Goal: Task Accomplishment & Management: Manage account settings

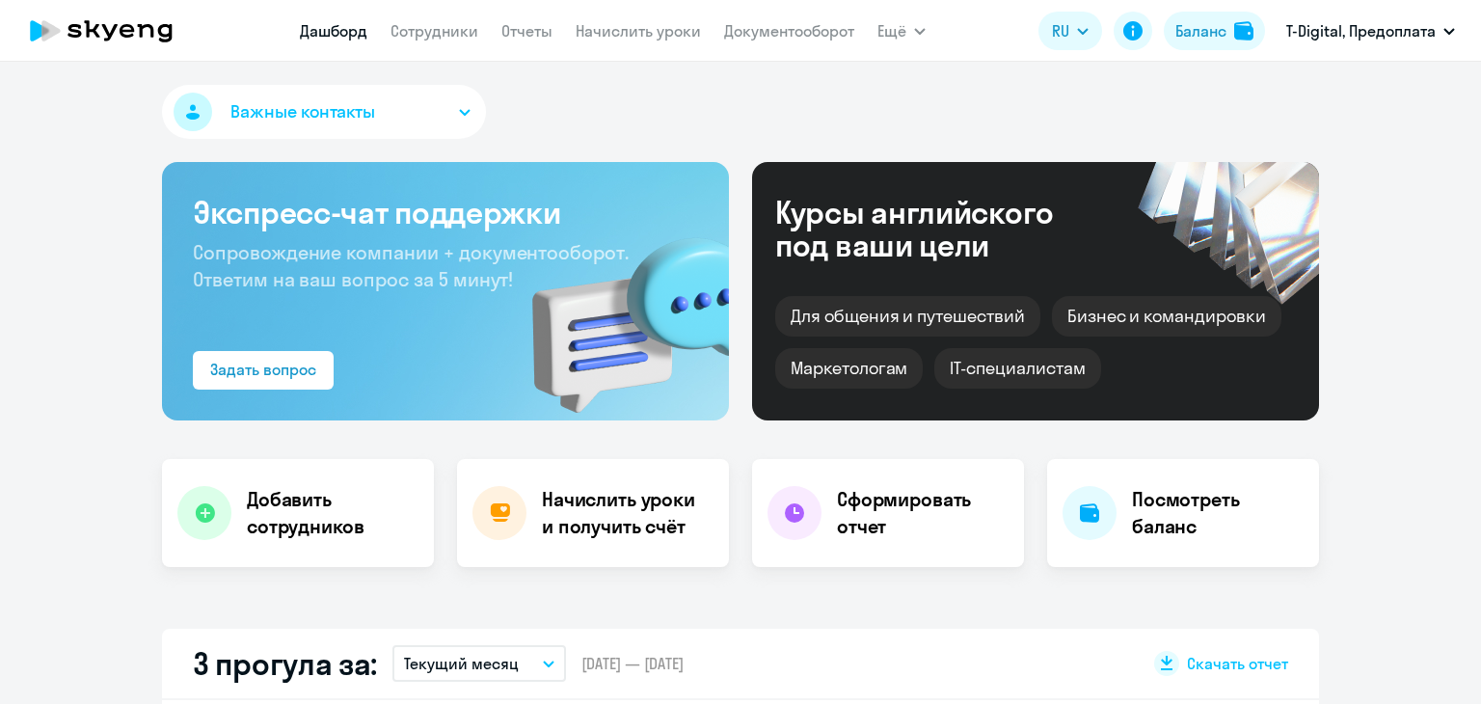
select select "30"
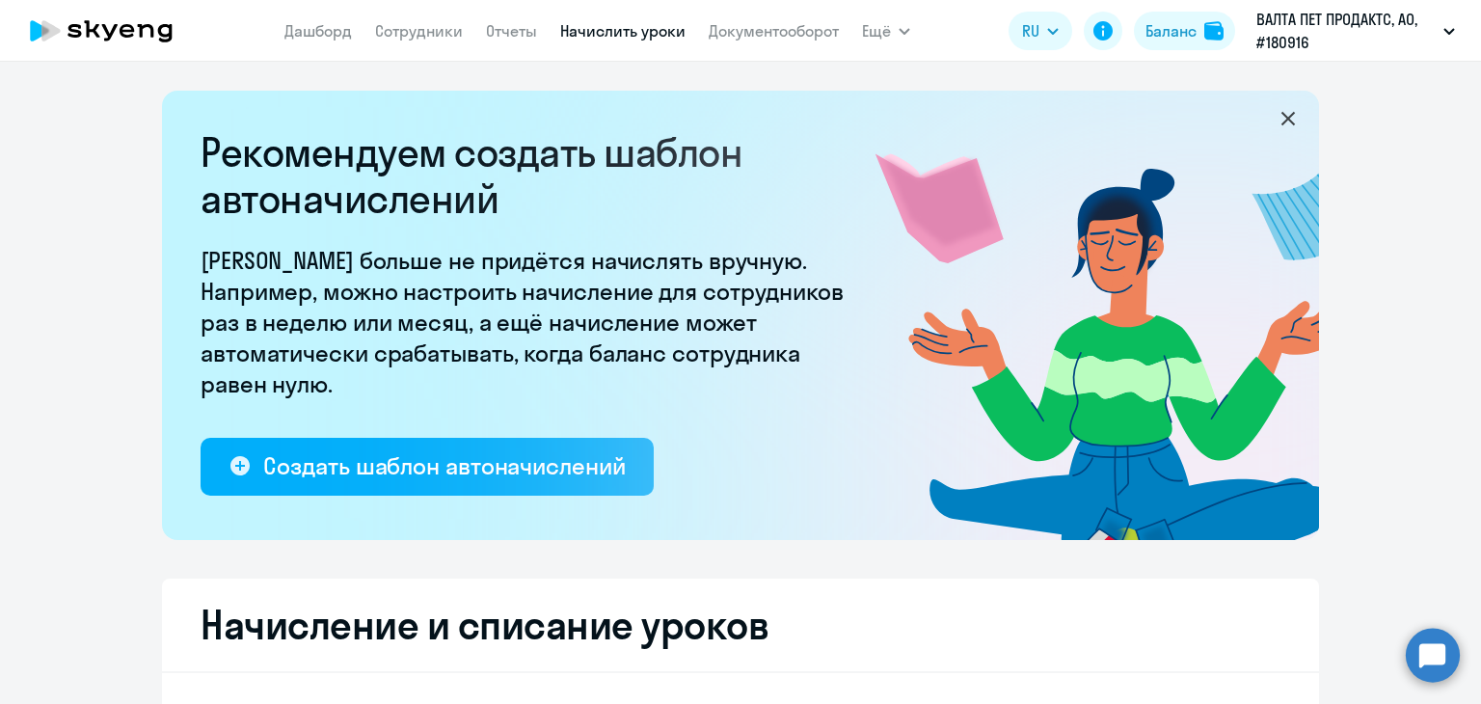
select select "10"
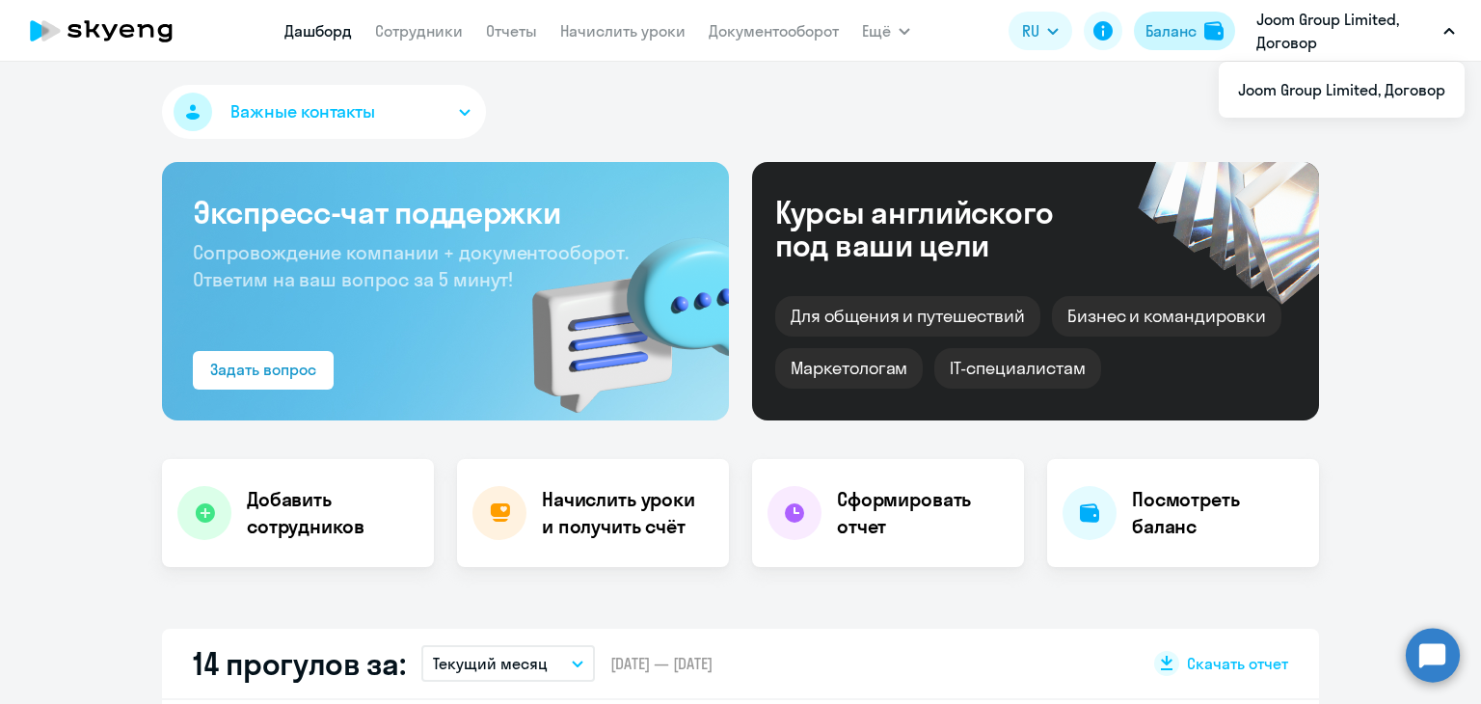
click at [1157, 34] on div "Баланс" at bounding box center [1170, 30] width 51 height 23
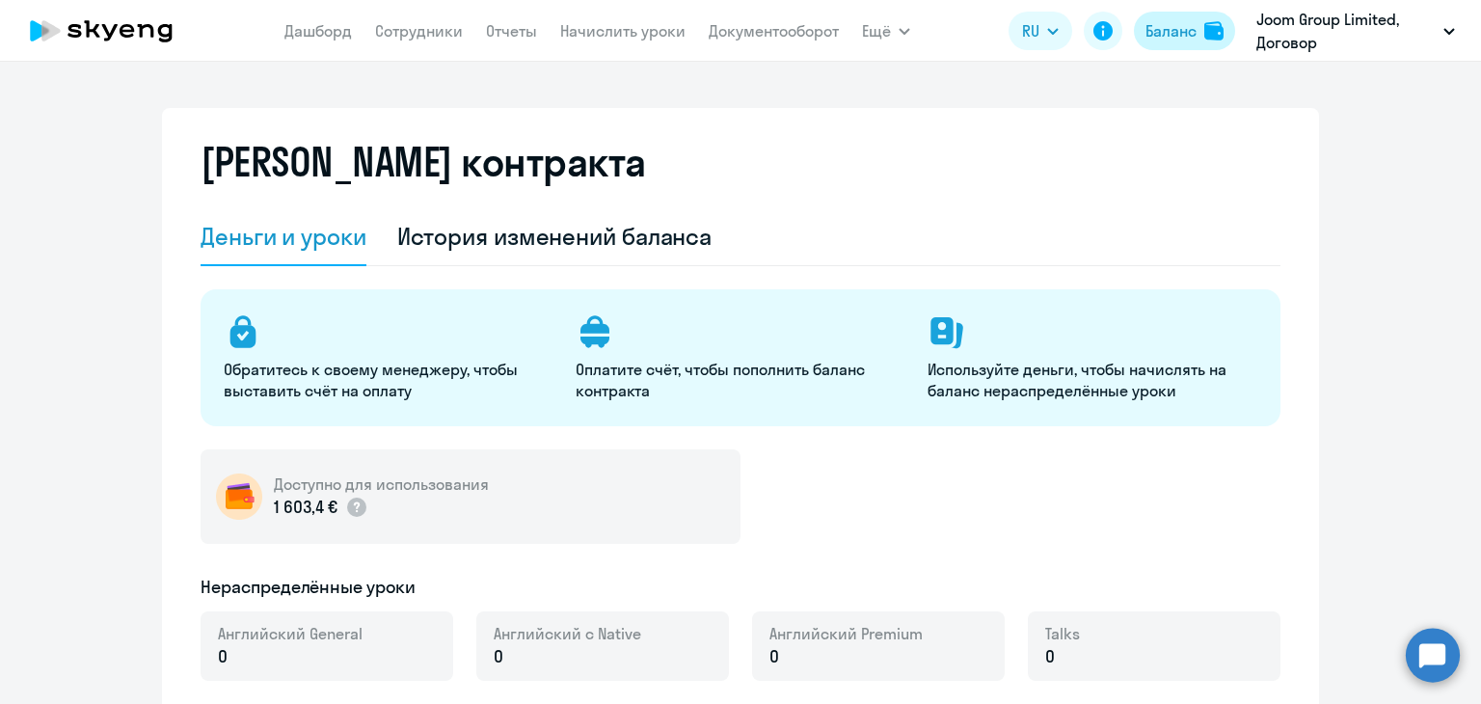
select select "english_adult_not_native_speaker"
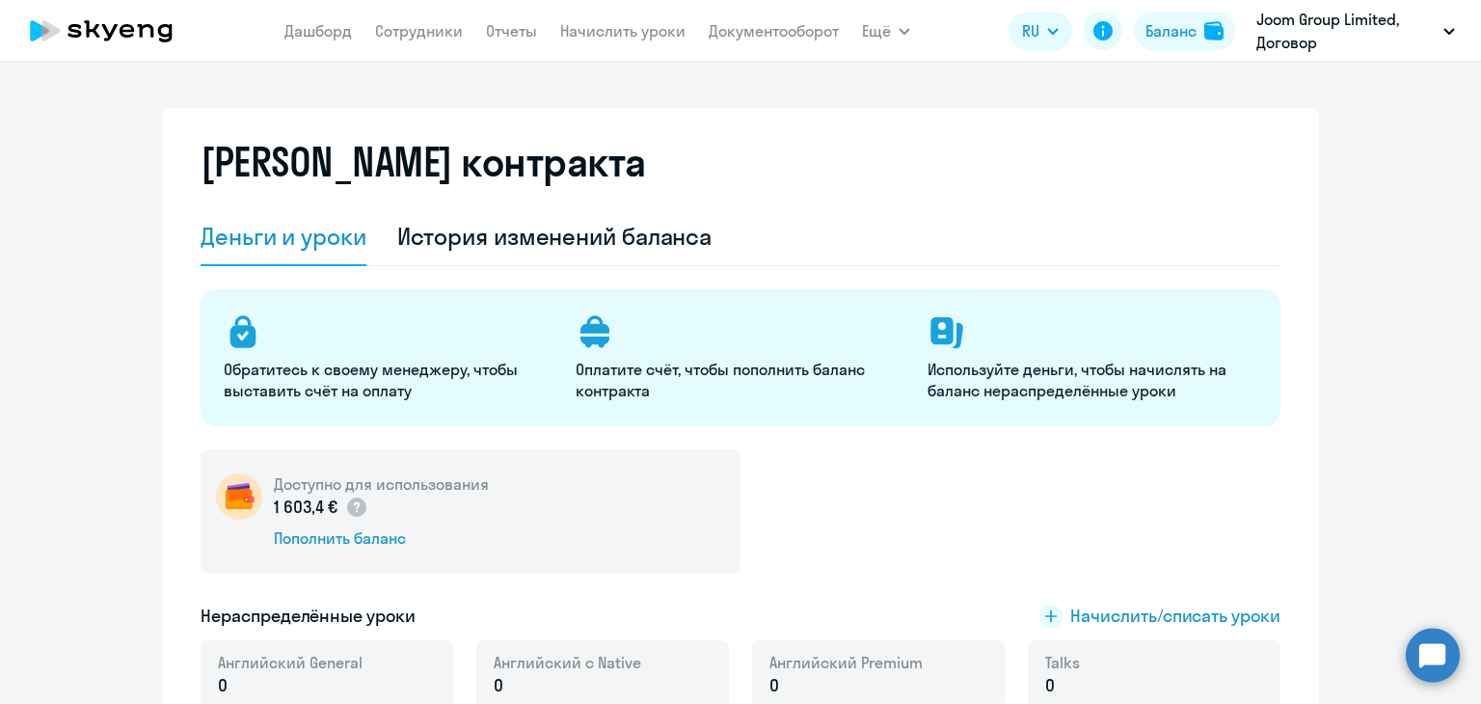
scroll to position [96, 0]
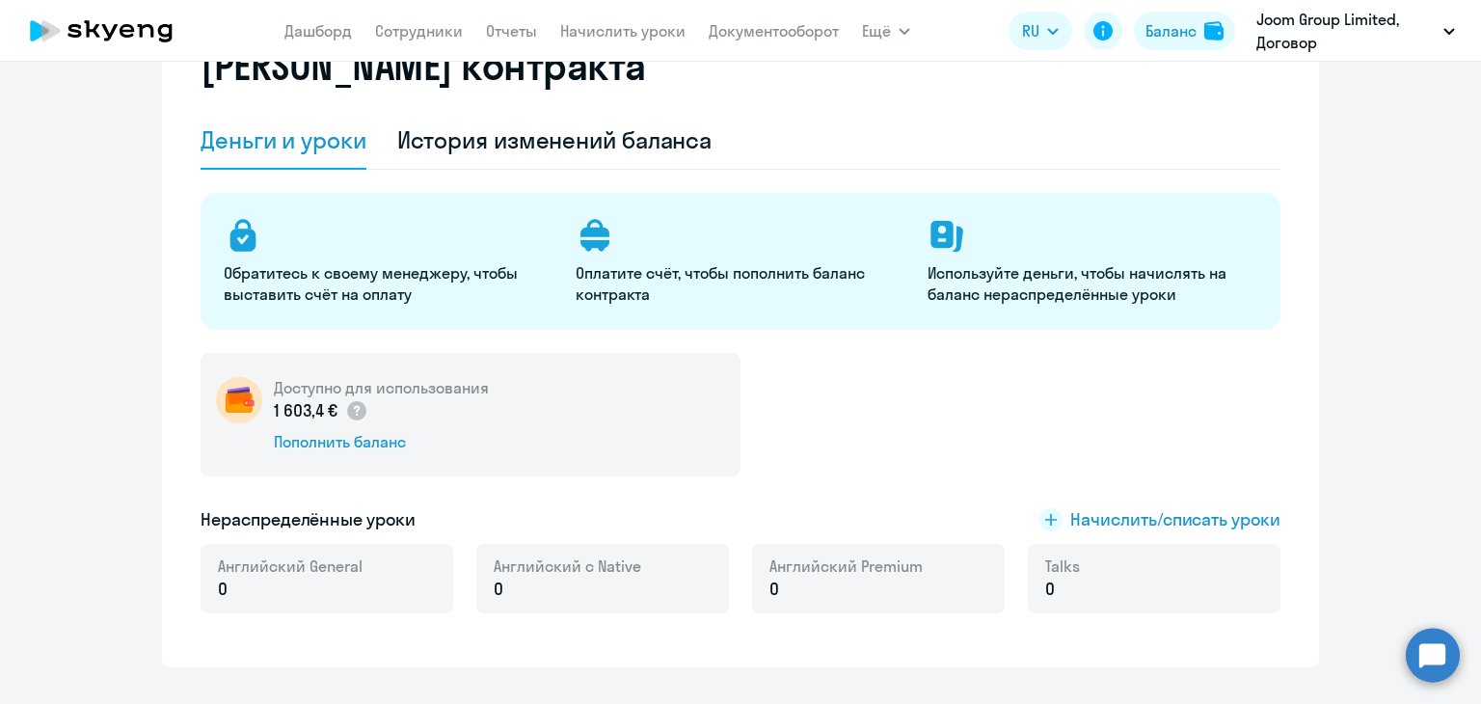
click at [1298, 611] on div "Баланс контракта Деньги и уроки История изменений баланса Обратитесь к своему м…" at bounding box center [740, 340] width 1157 height 656
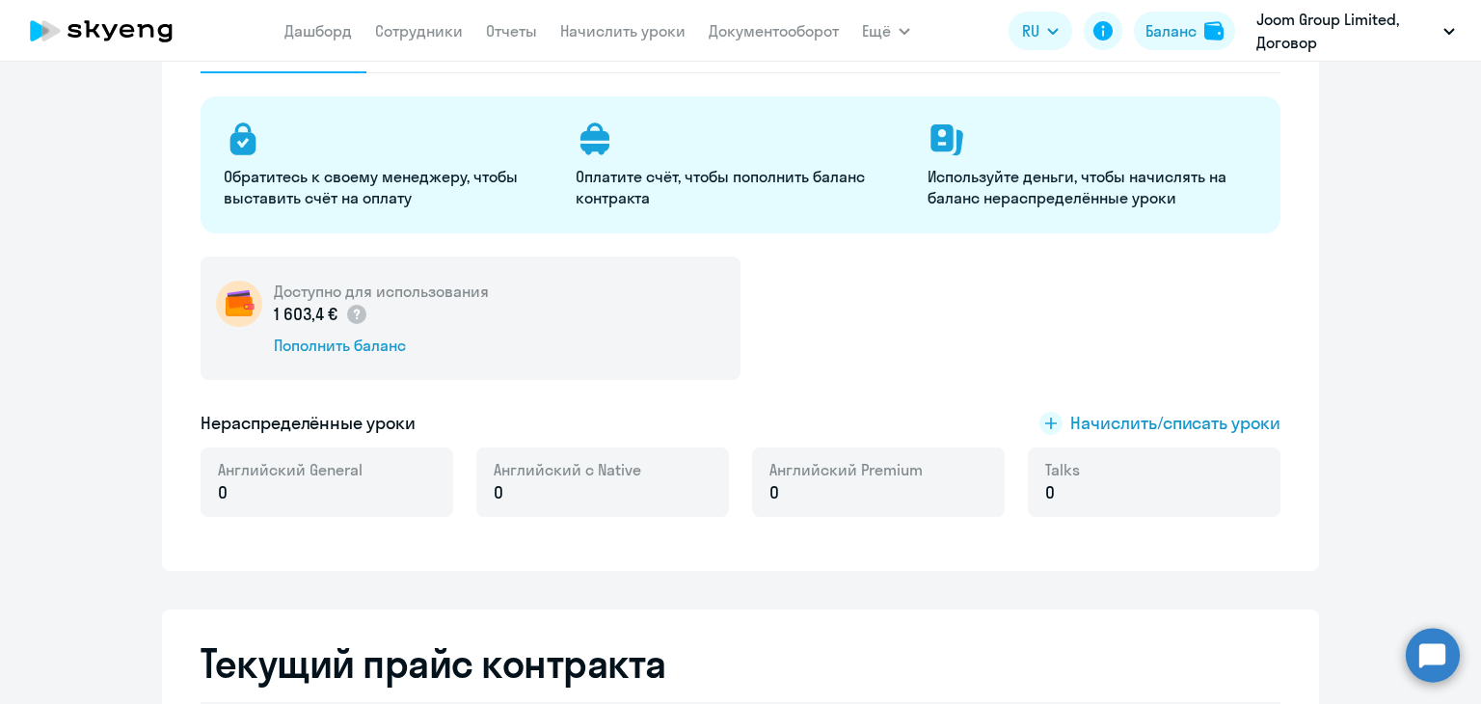
scroll to position [0, 0]
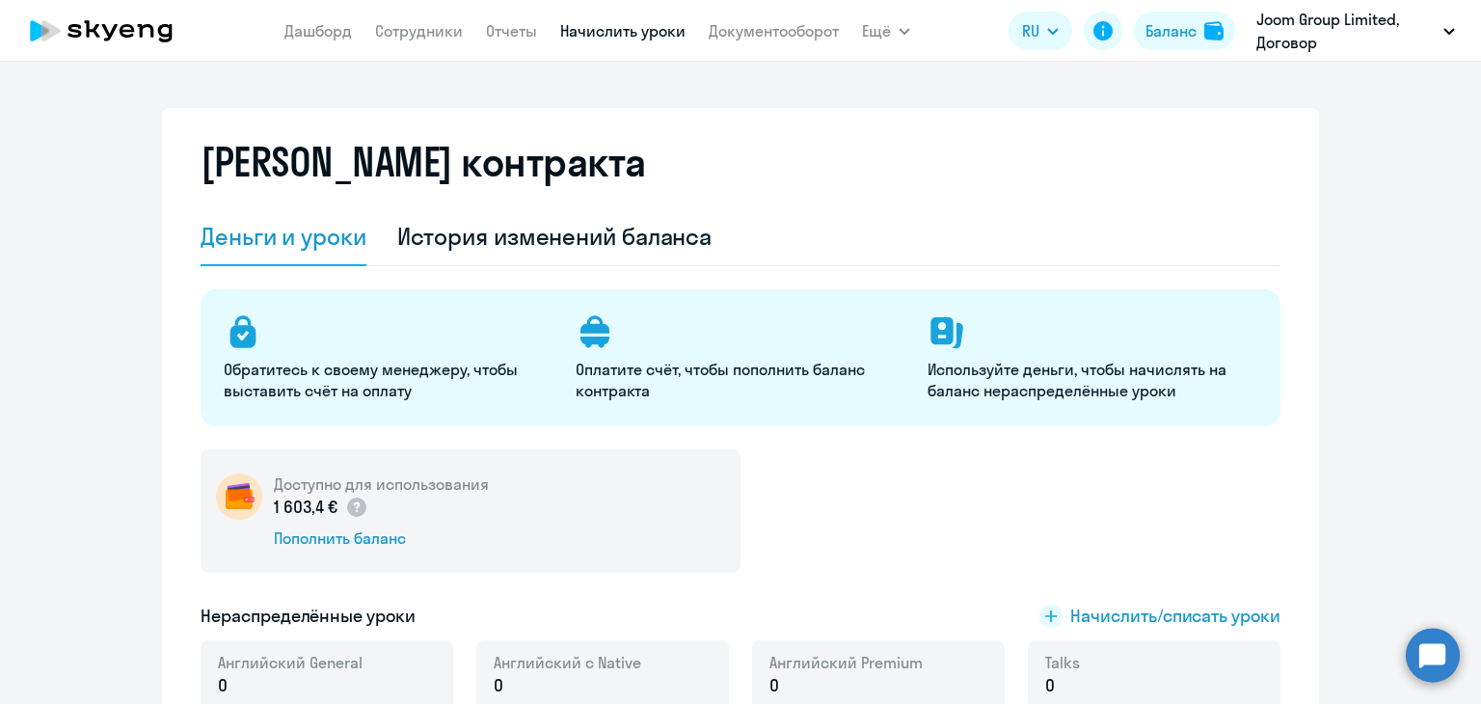
click at [636, 28] on link "Начислить уроки" at bounding box center [622, 30] width 125 height 19
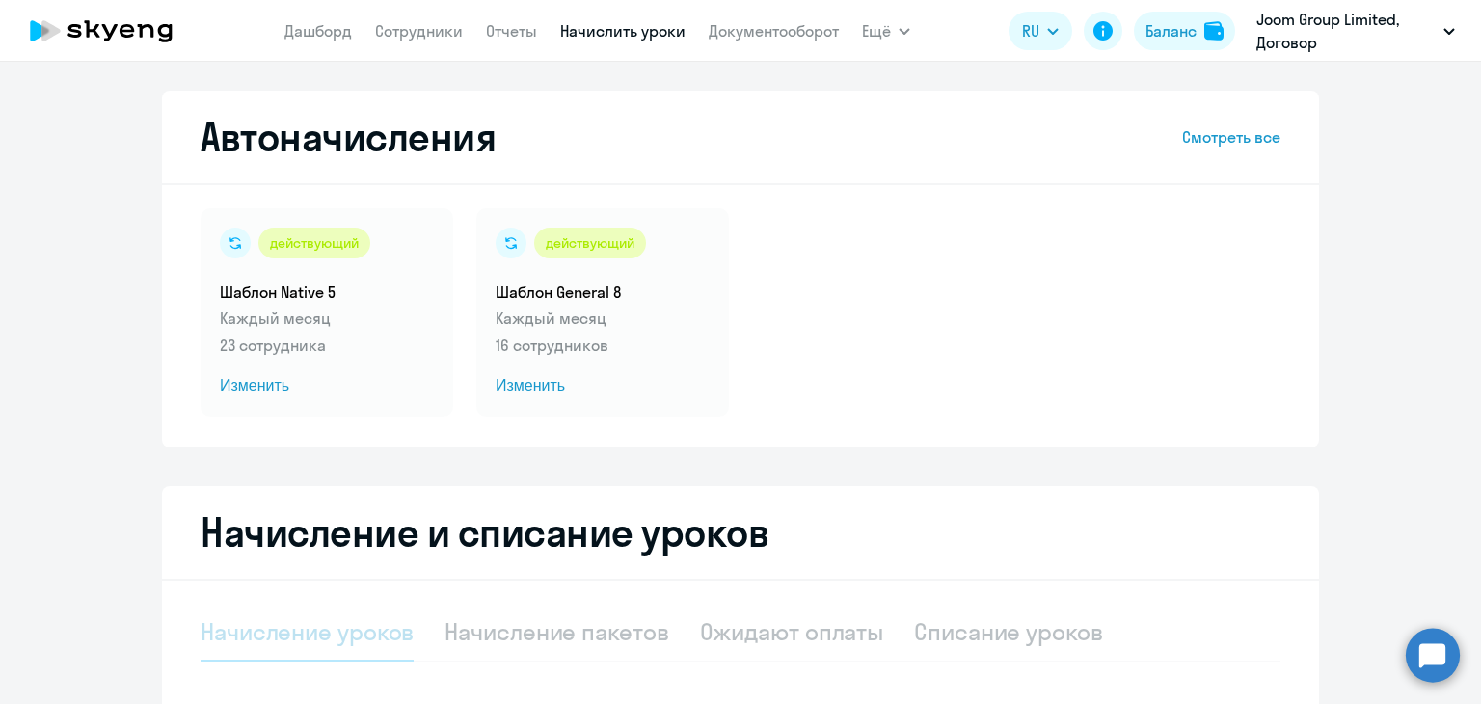
select select "10"
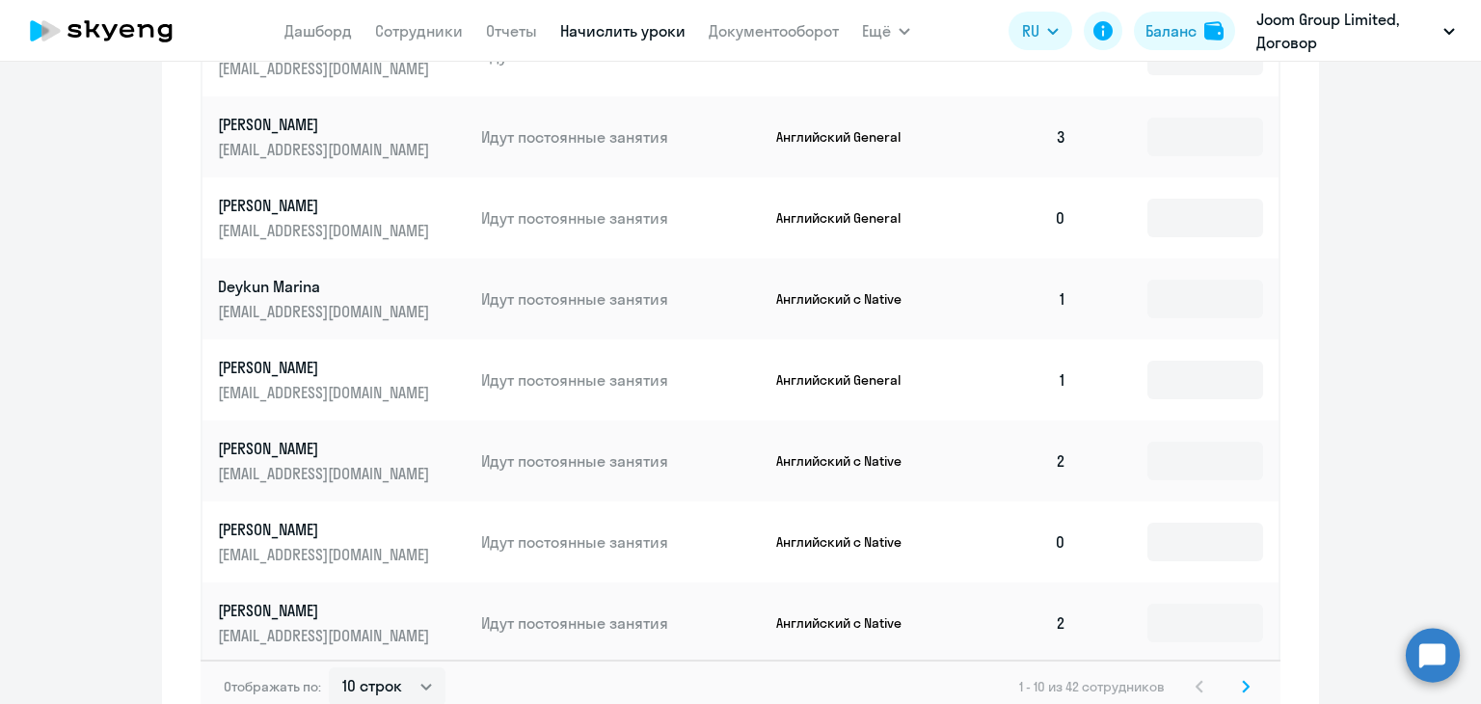
scroll to position [1161, 0]
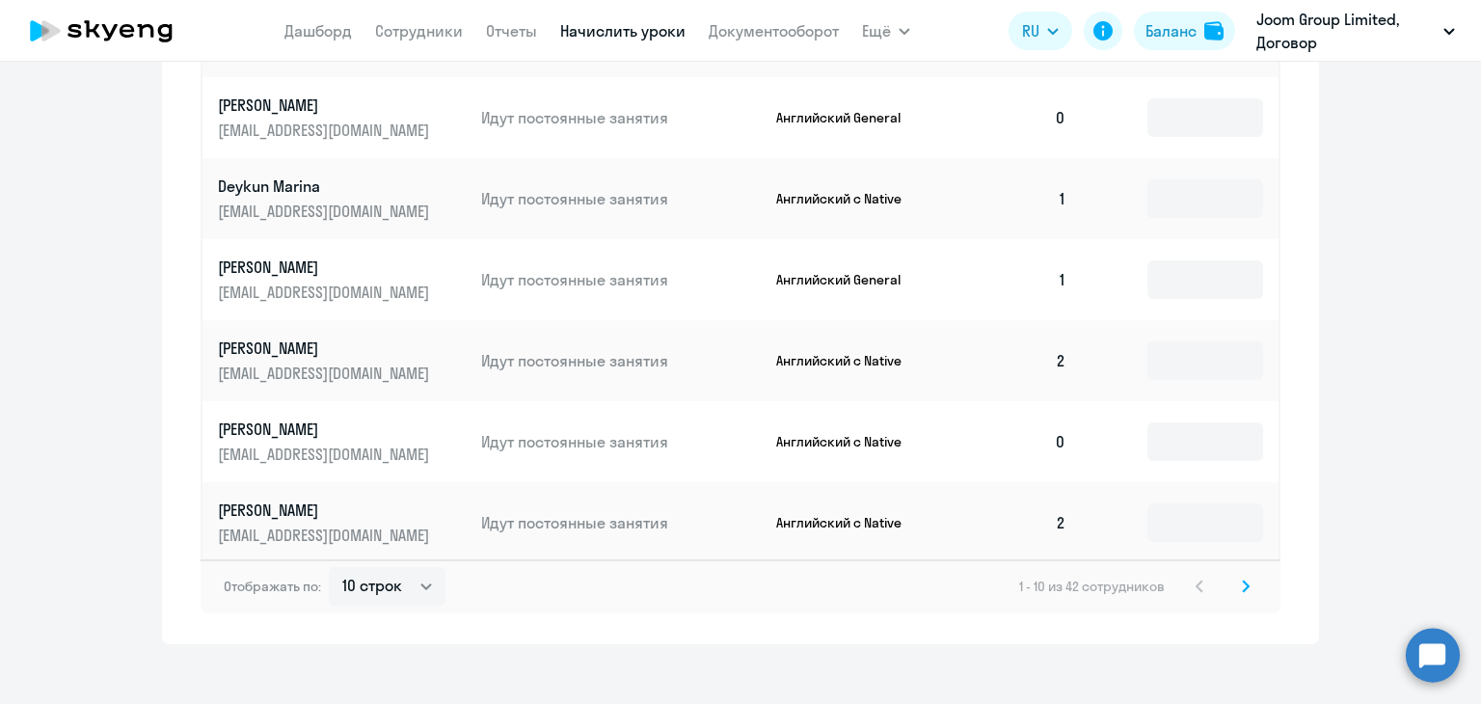
click at [1246, 575] on svg-icon at bounding box center [1245, 586] width 23 height 23
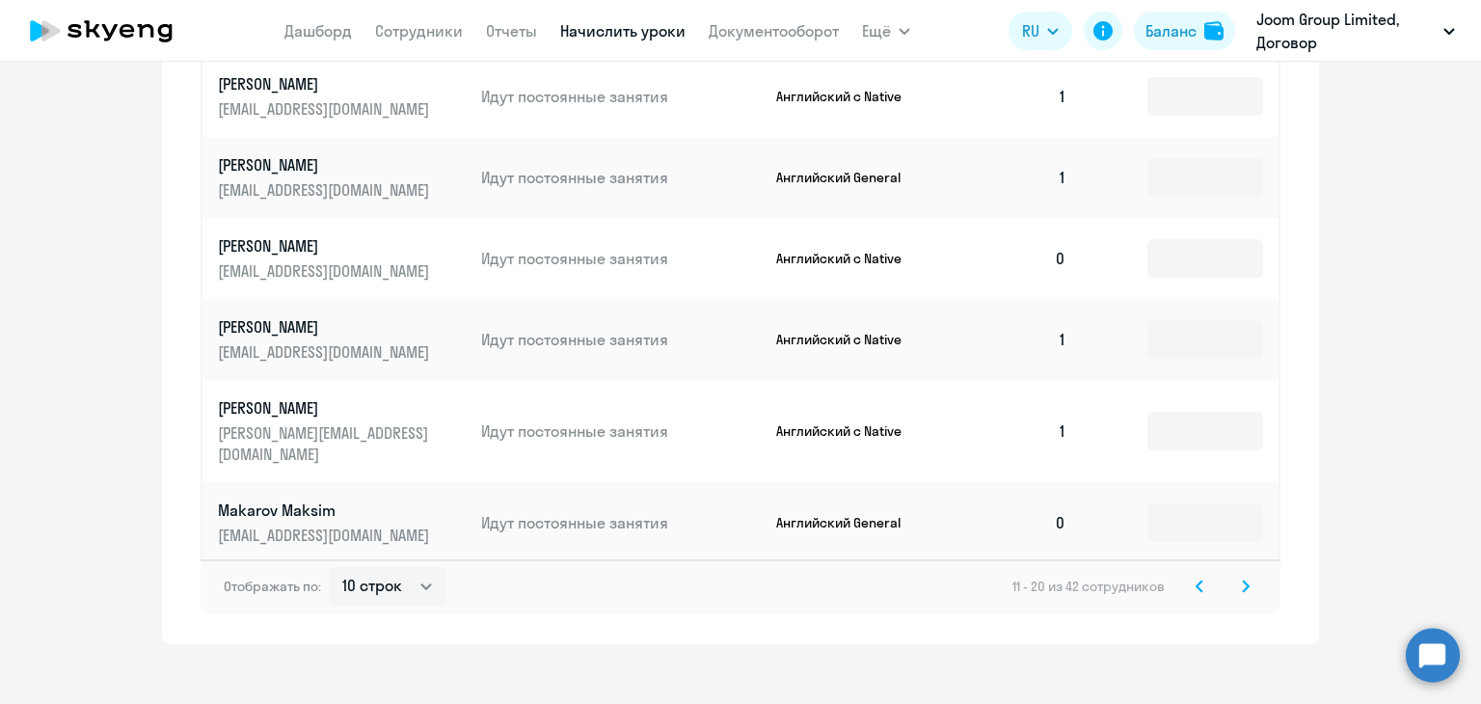
click at [1246, 575] on svg-icon at bounding box center [1245, 586] width 23 height 23
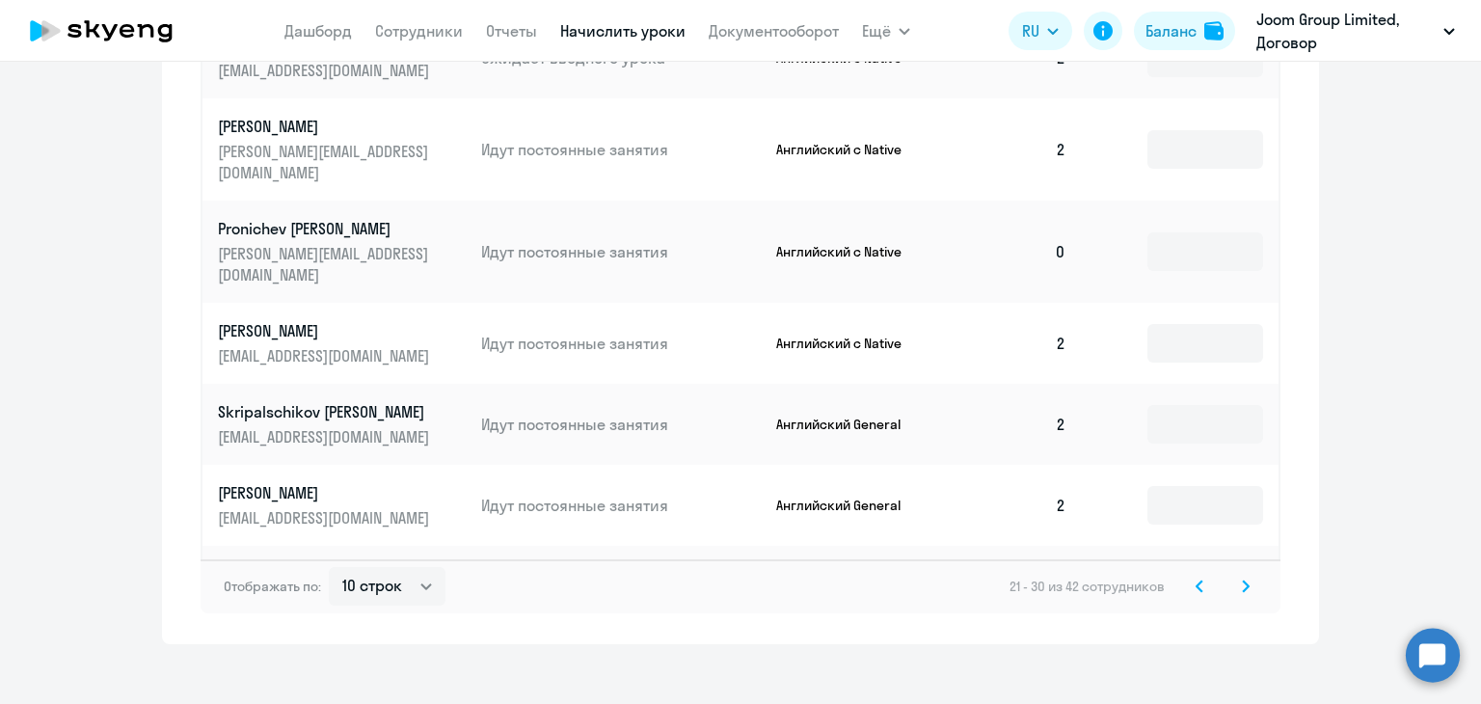
drag, startPoint x: 1246, startPoint y: 562, endPoint x: 1410, endPoint y: 376, distance: 248.6
click at [1242, 579] on icon at bounding box center [1246, 585] width 8 height 13
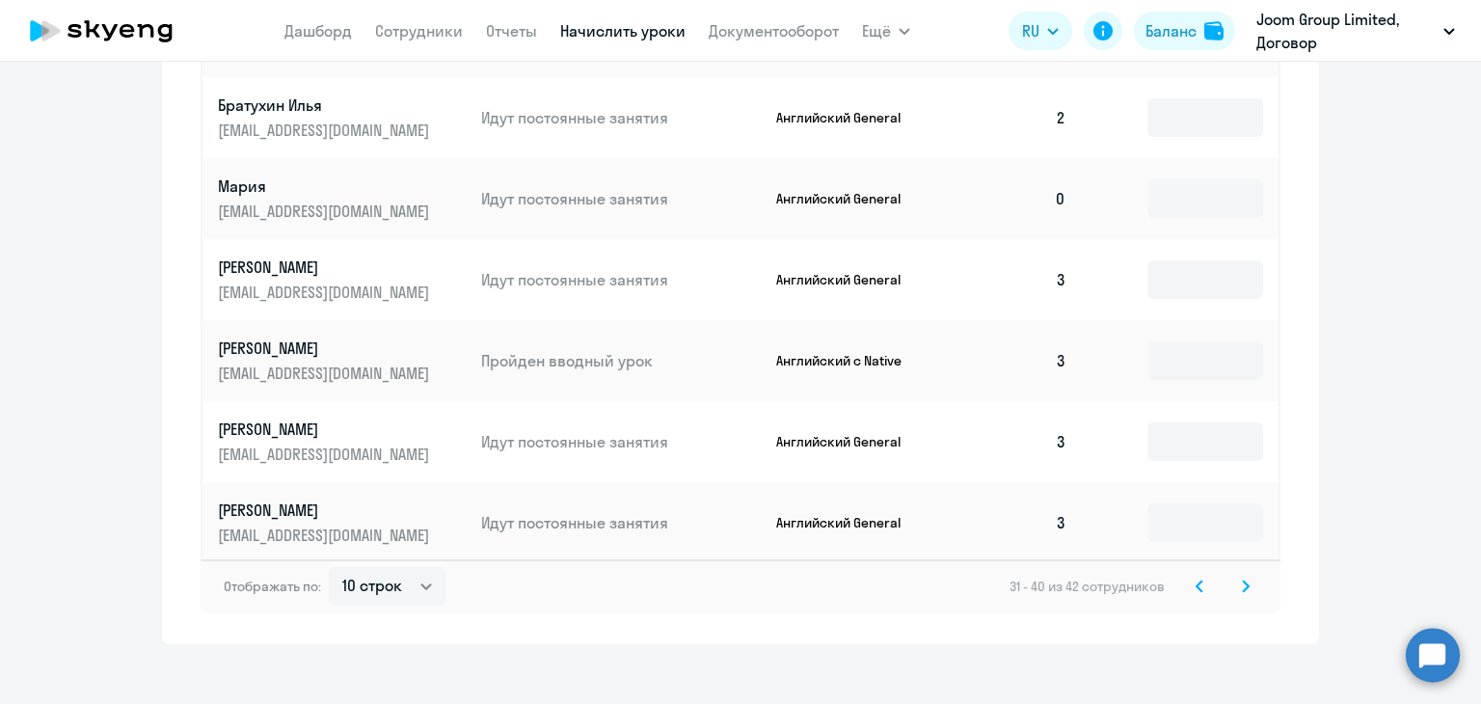
click at [1242, 579] on icon at bounding box center [1246, 585] width 8 height 13
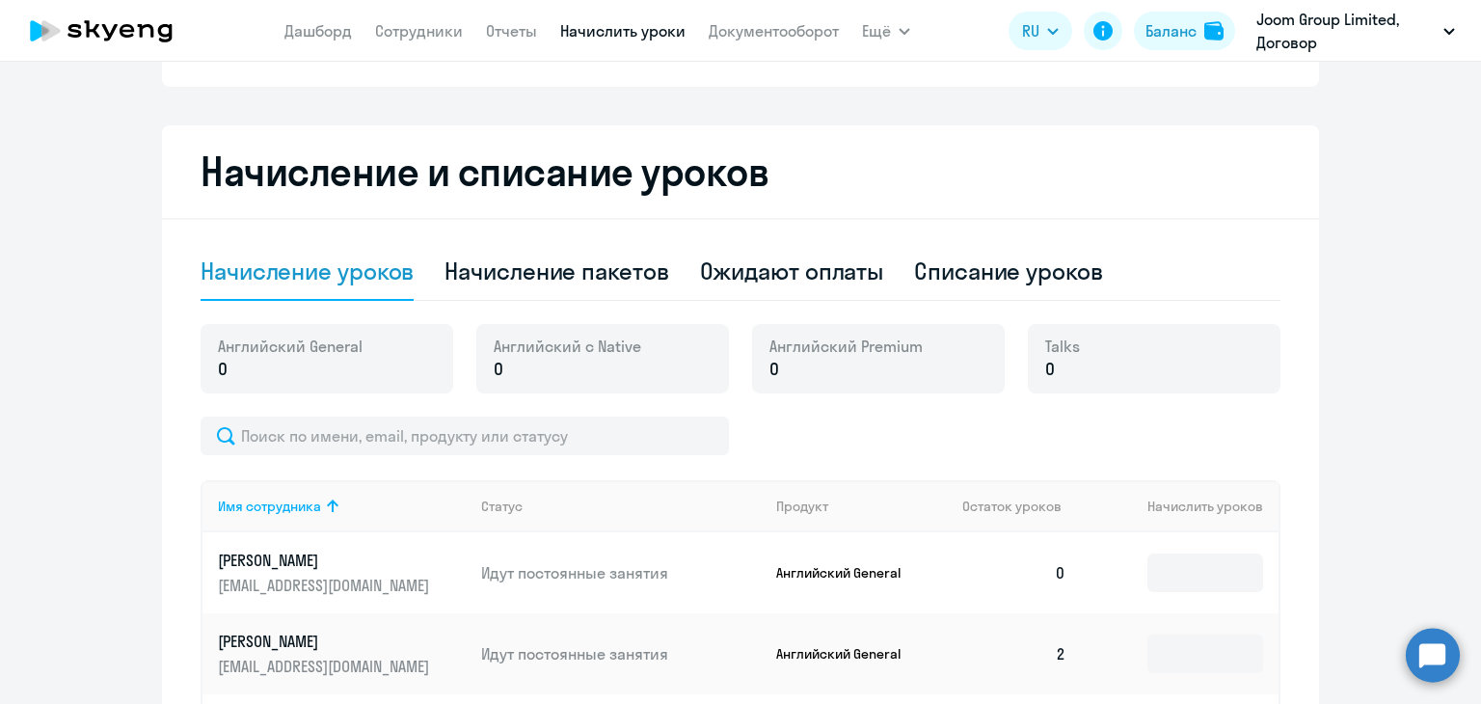
scroll to position [202, 0]
